Goal: Complete application form

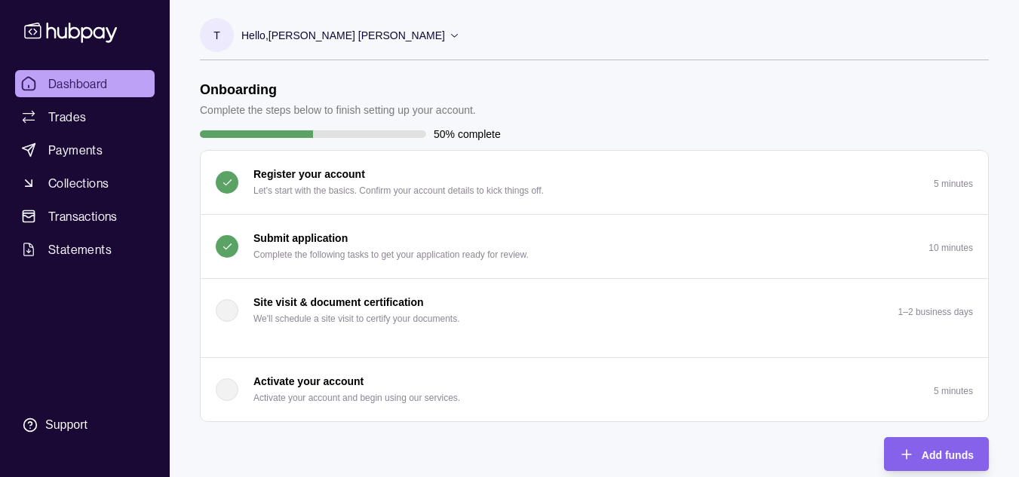
click at [290, 232] on p "Submit application" at bounding box center [300, 238] width 94 height 17
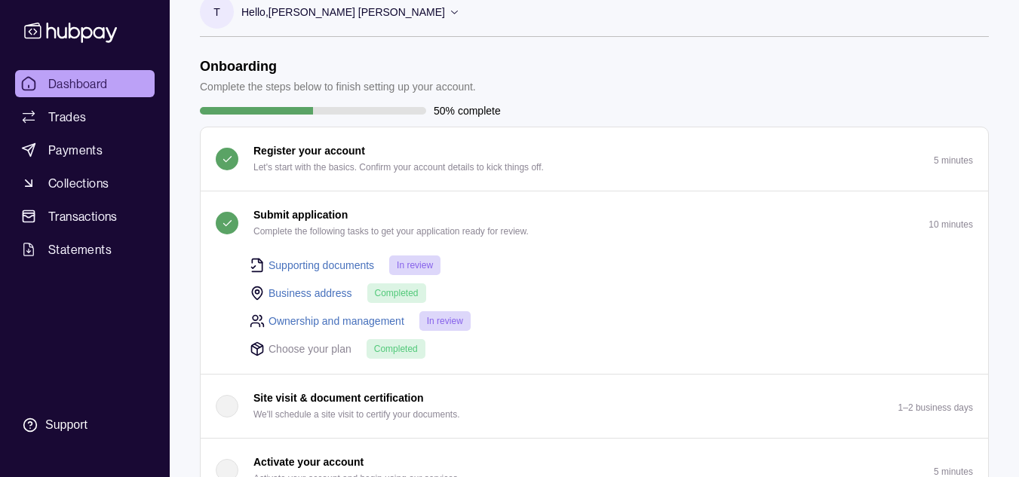
scroll to position [24, 0]
click at [66, 422] on div "Support" at bounding box center [66, 425] width 42 height 17
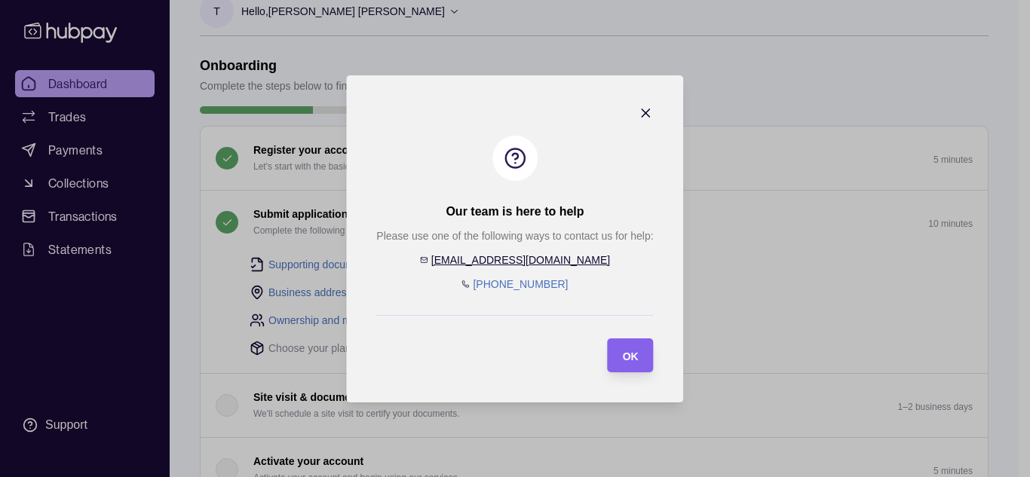
click at [457, 327] on div at bounding box center [514, 315] width 277 height 31
click at [644, 116] on icon "button" at bounding box center [646, 113] width 15 height 15
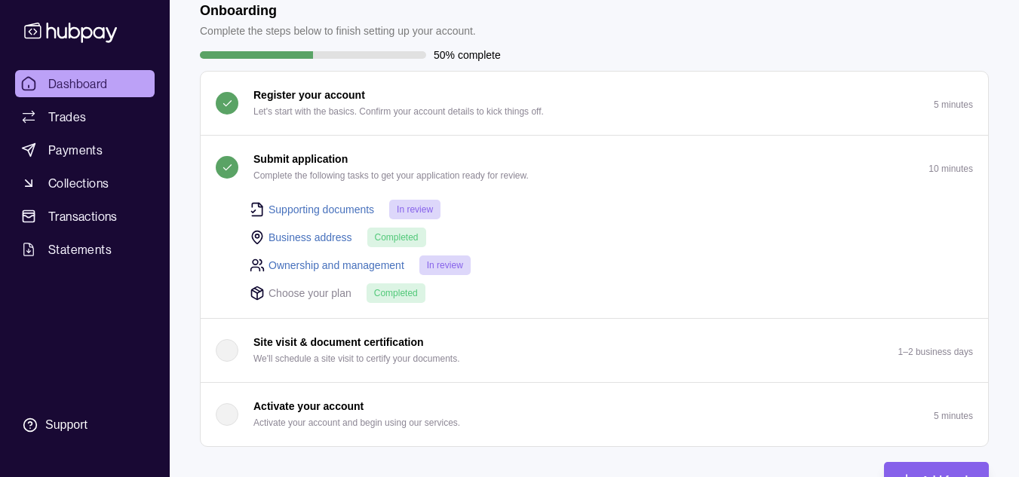
scroll to position [0, 0]
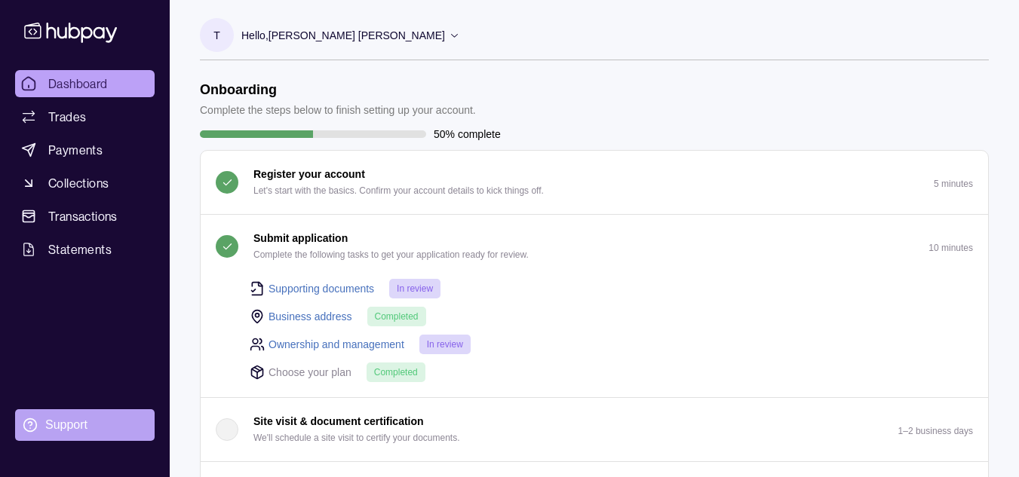
click at [51, 416] on section "Support" at bounding box center [85, 426] width 140 height 32
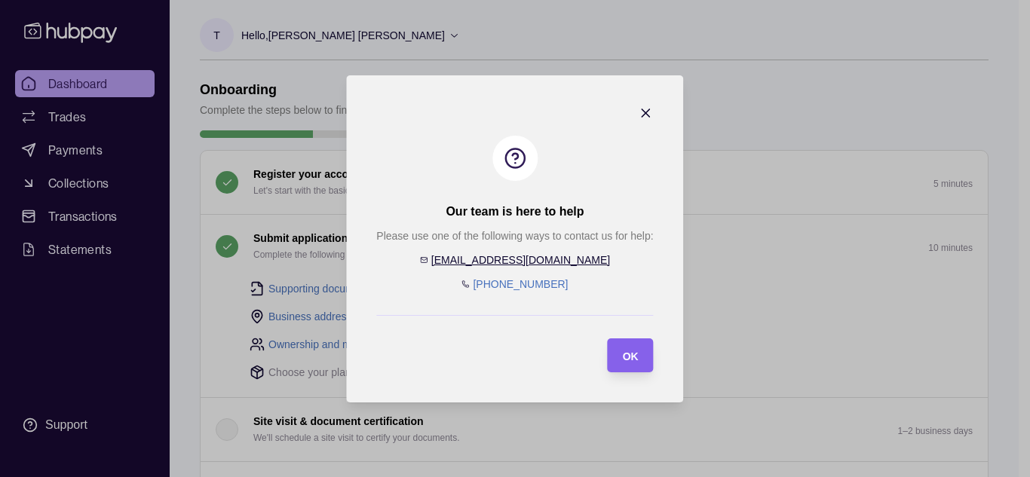
click at [643, 117] on icon "button" at bounding box center [646, 113] width 15 height 15
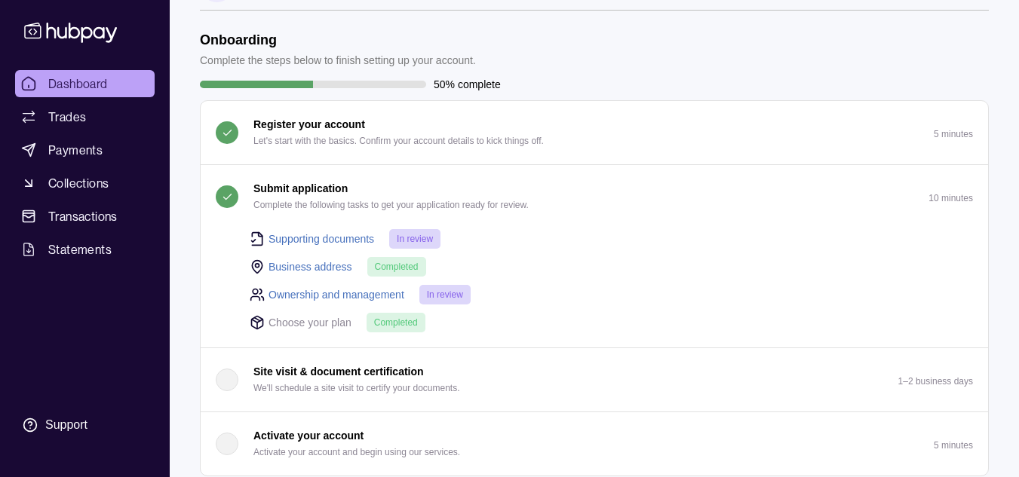
scroll to position [51, 0]
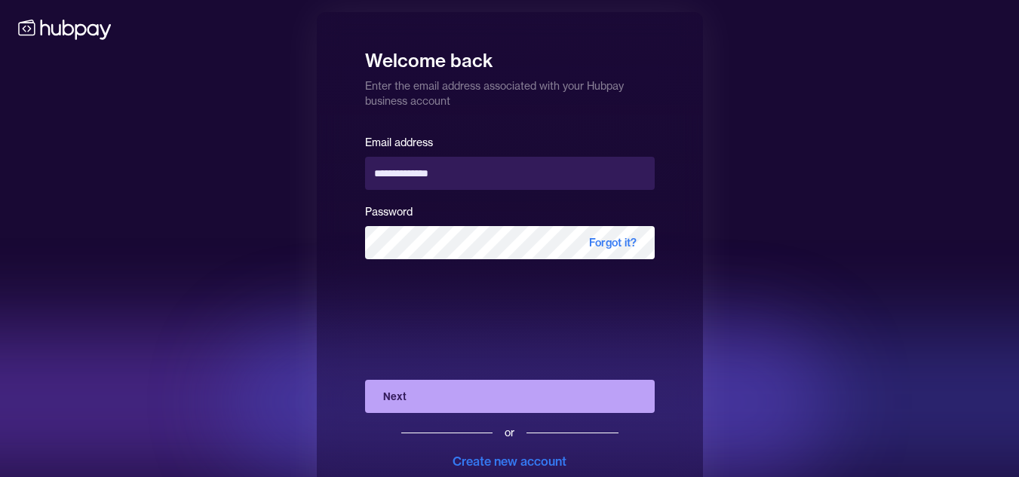
click at [493, 389] on button "Next" at bounding box center [510, 396] width 290 height 33
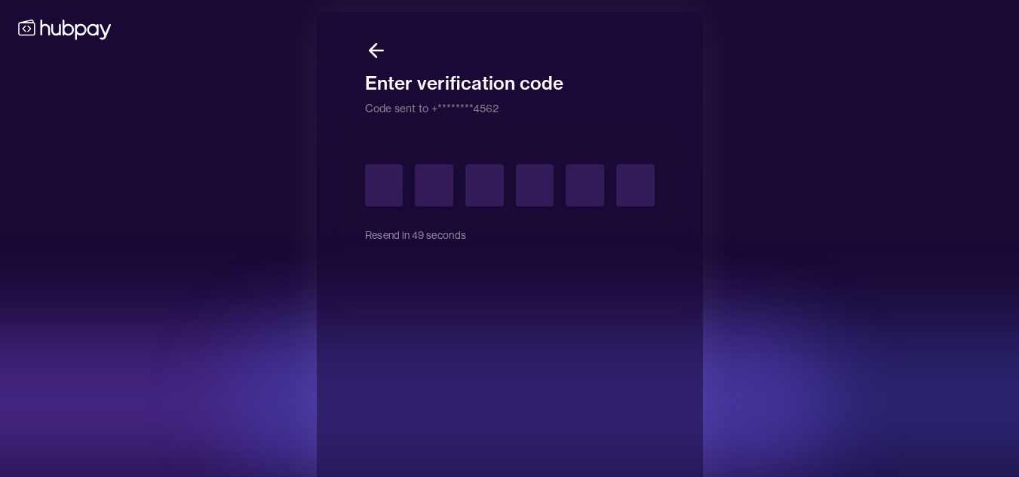
type input "*"
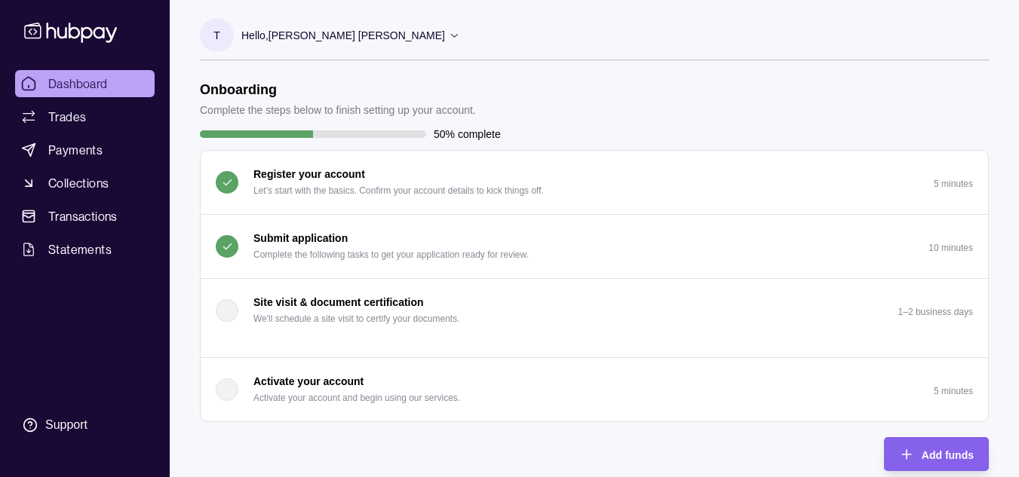
click at [295, 238] on p "Submit application" at bounding box center [300, 238] width 94 height 17
